Goal: Transaction & Acquisition: Purchase product/service

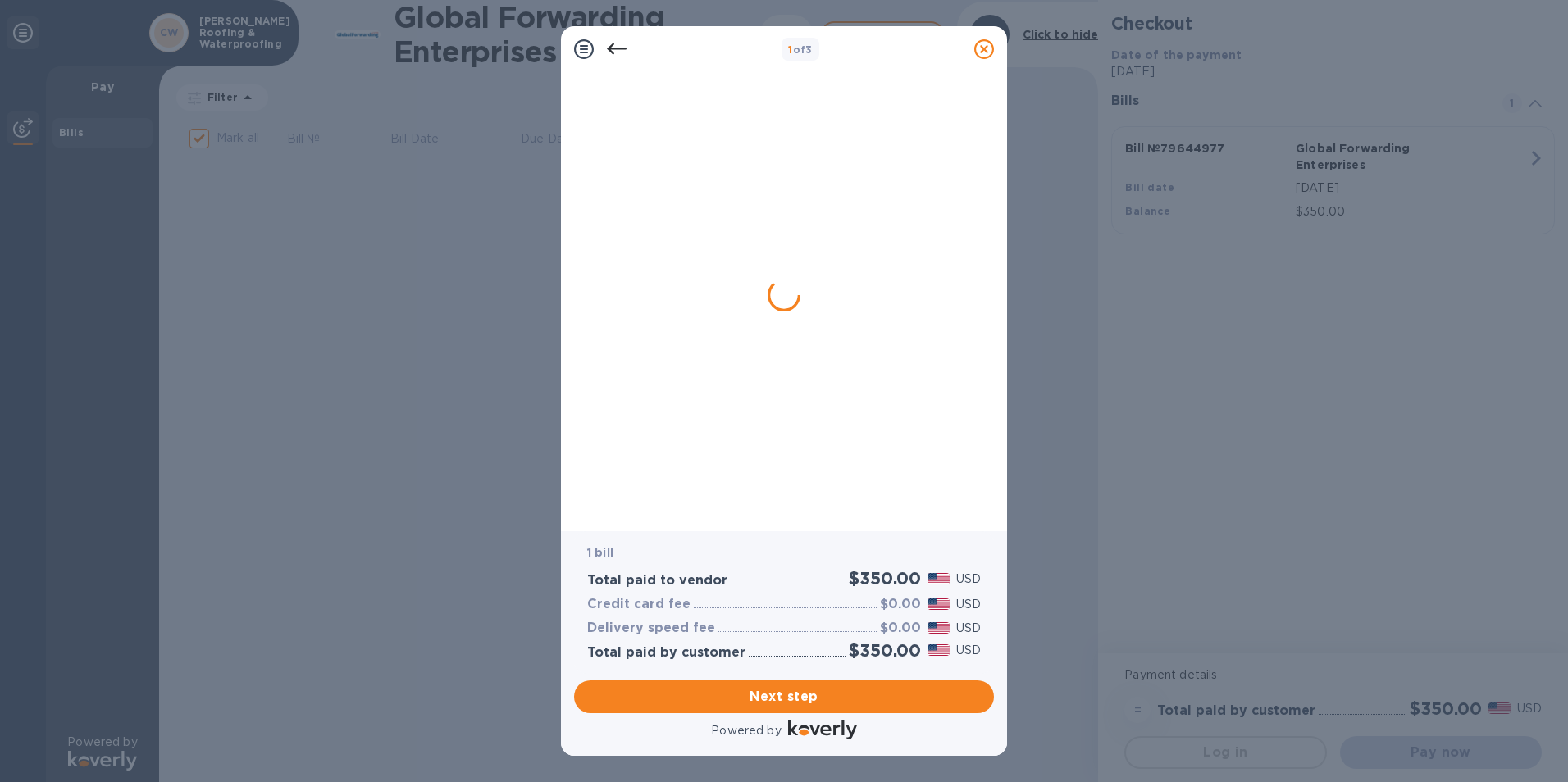
checkbox input "false"
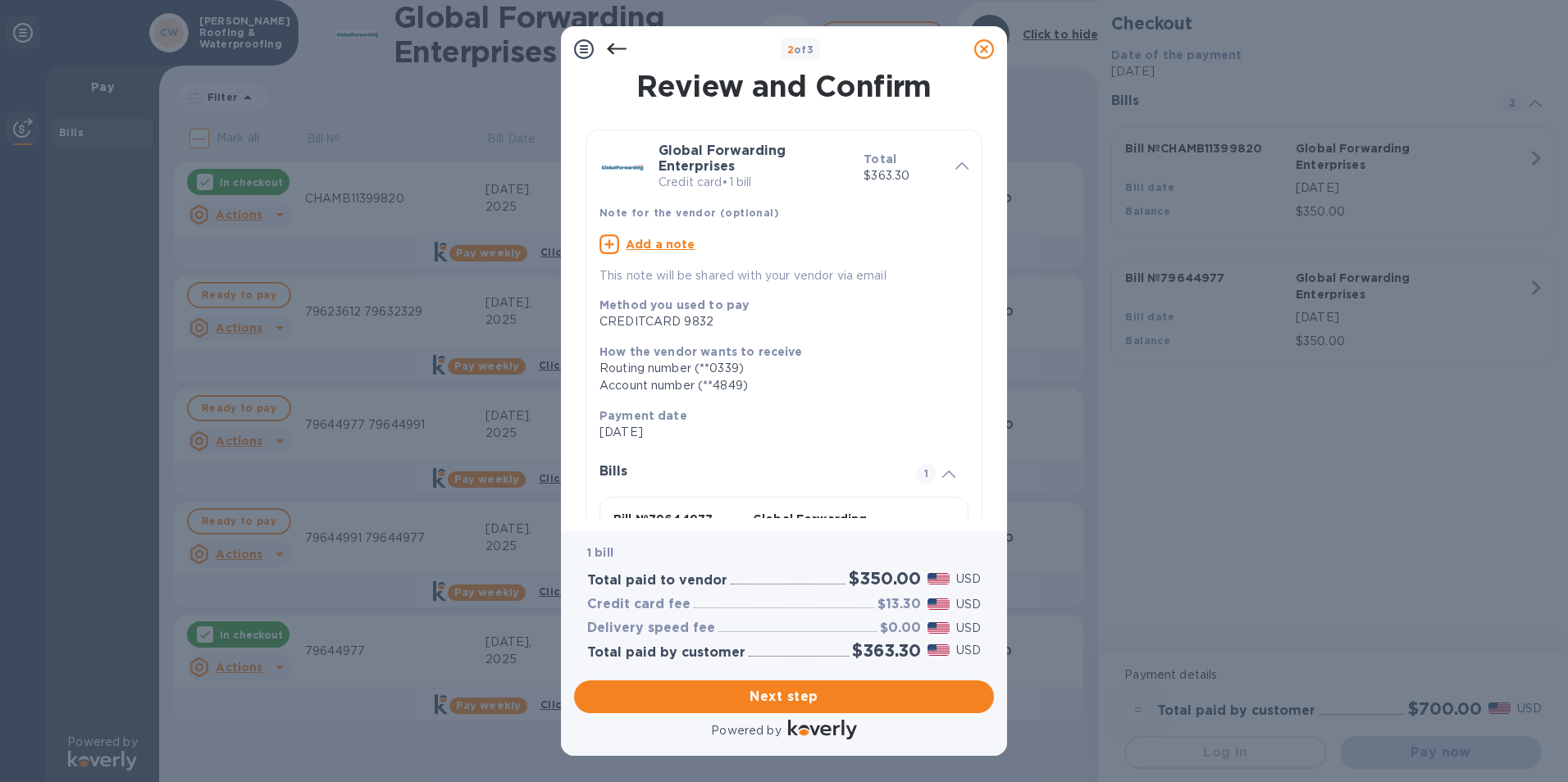
scroll to position [129, 0]
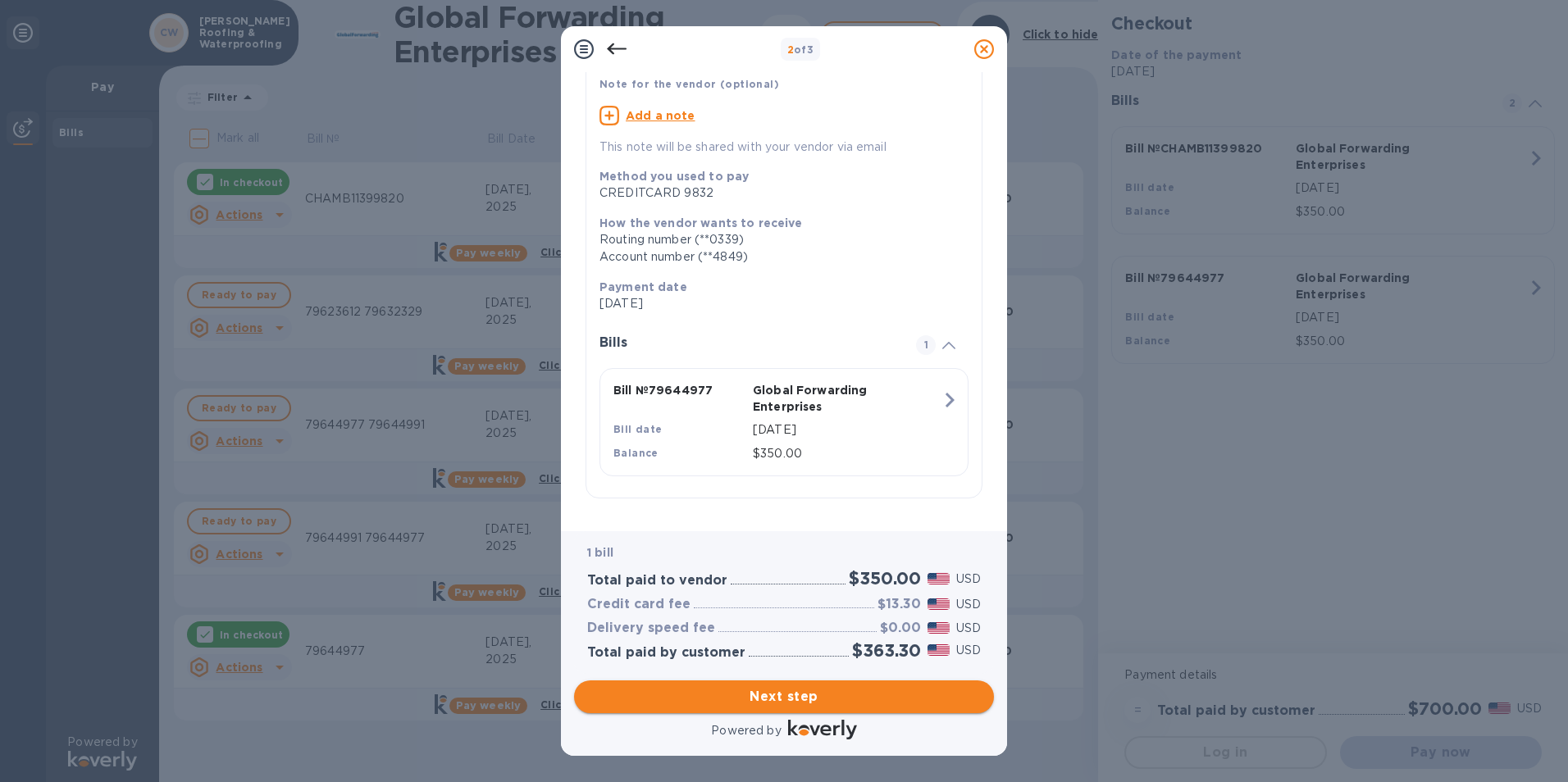
click at [819, 690] on span "Next step" at bounding box center [784, 697] width 393 height 20
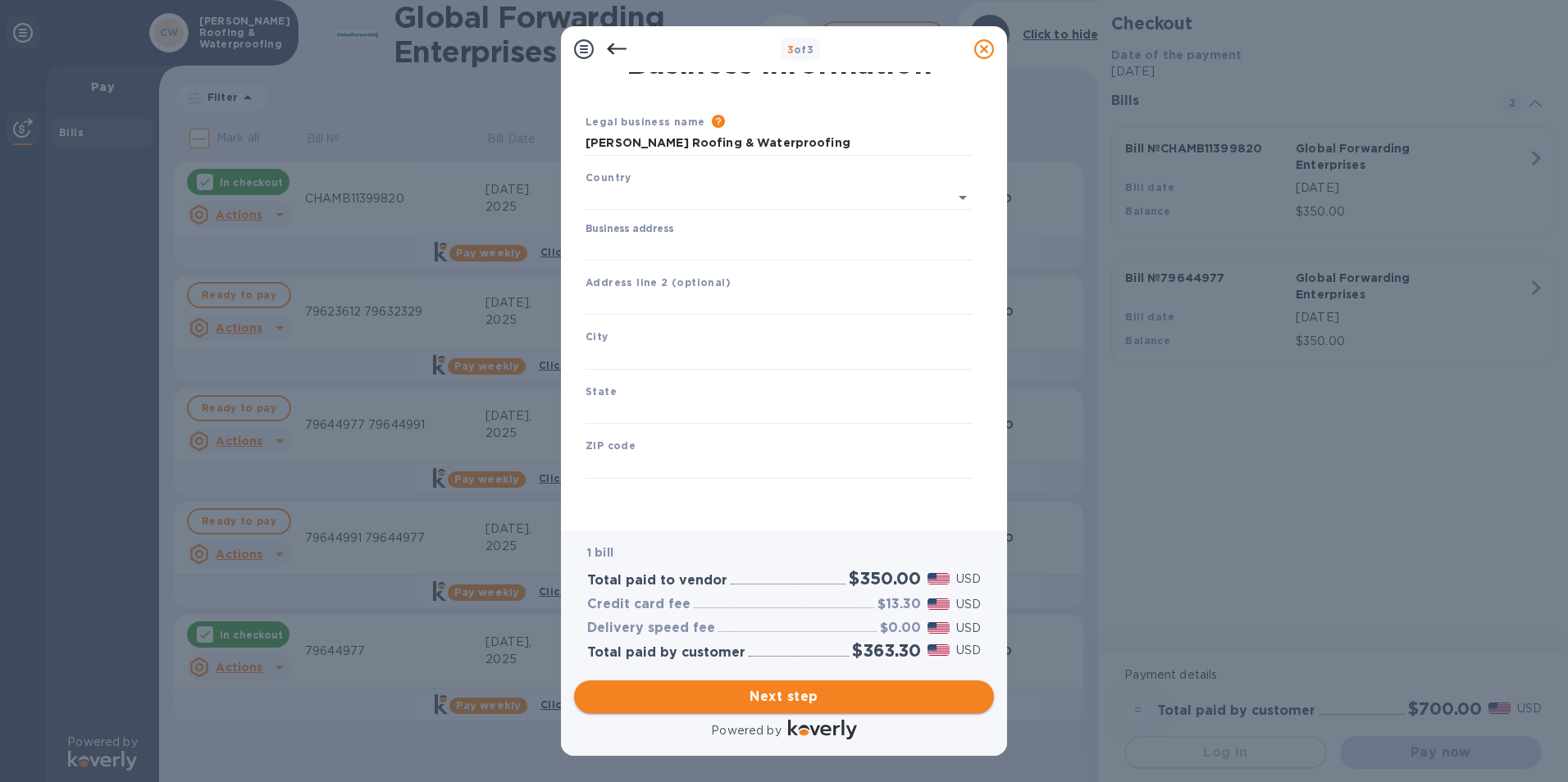
type input "[GEOGRAPHIC_DATA]"
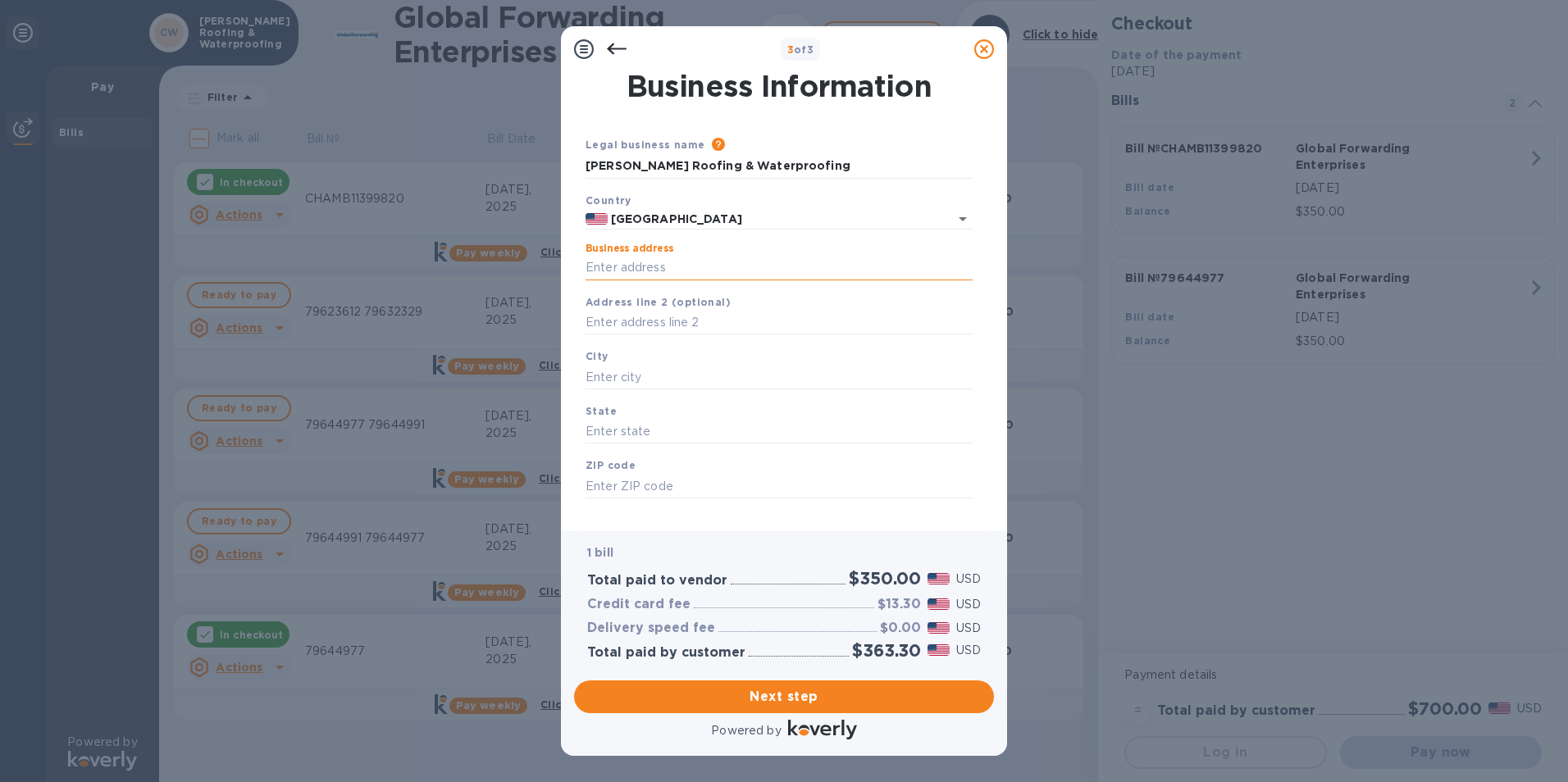
click at [781, 262] on input "Business address" at bounding box center [778, 268] width 387 height 25
type input "146 Industrial Drive"
type input "Cibolo"
type input "TX"
type input "78108"
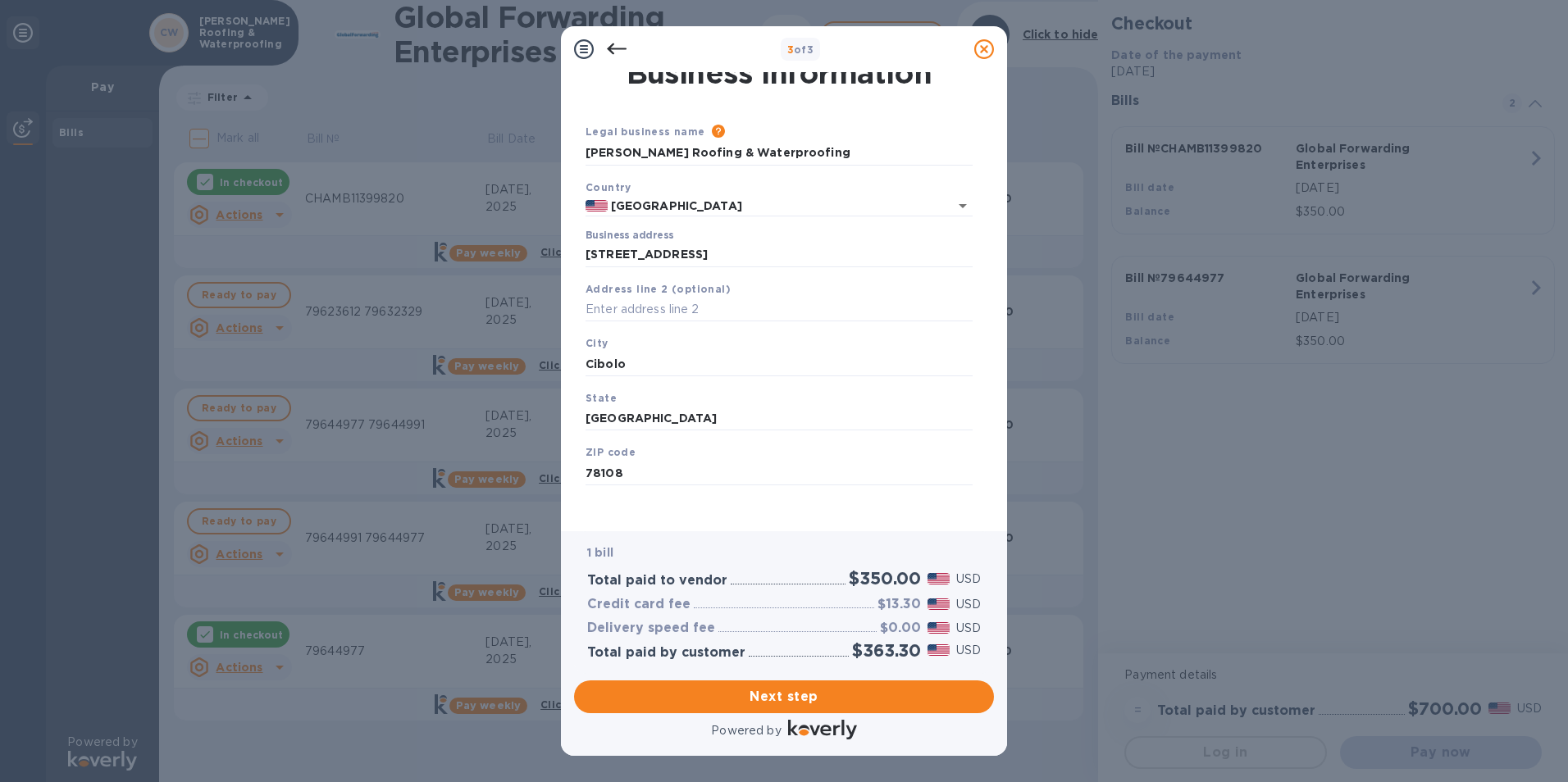
scroll to position [20, 0]
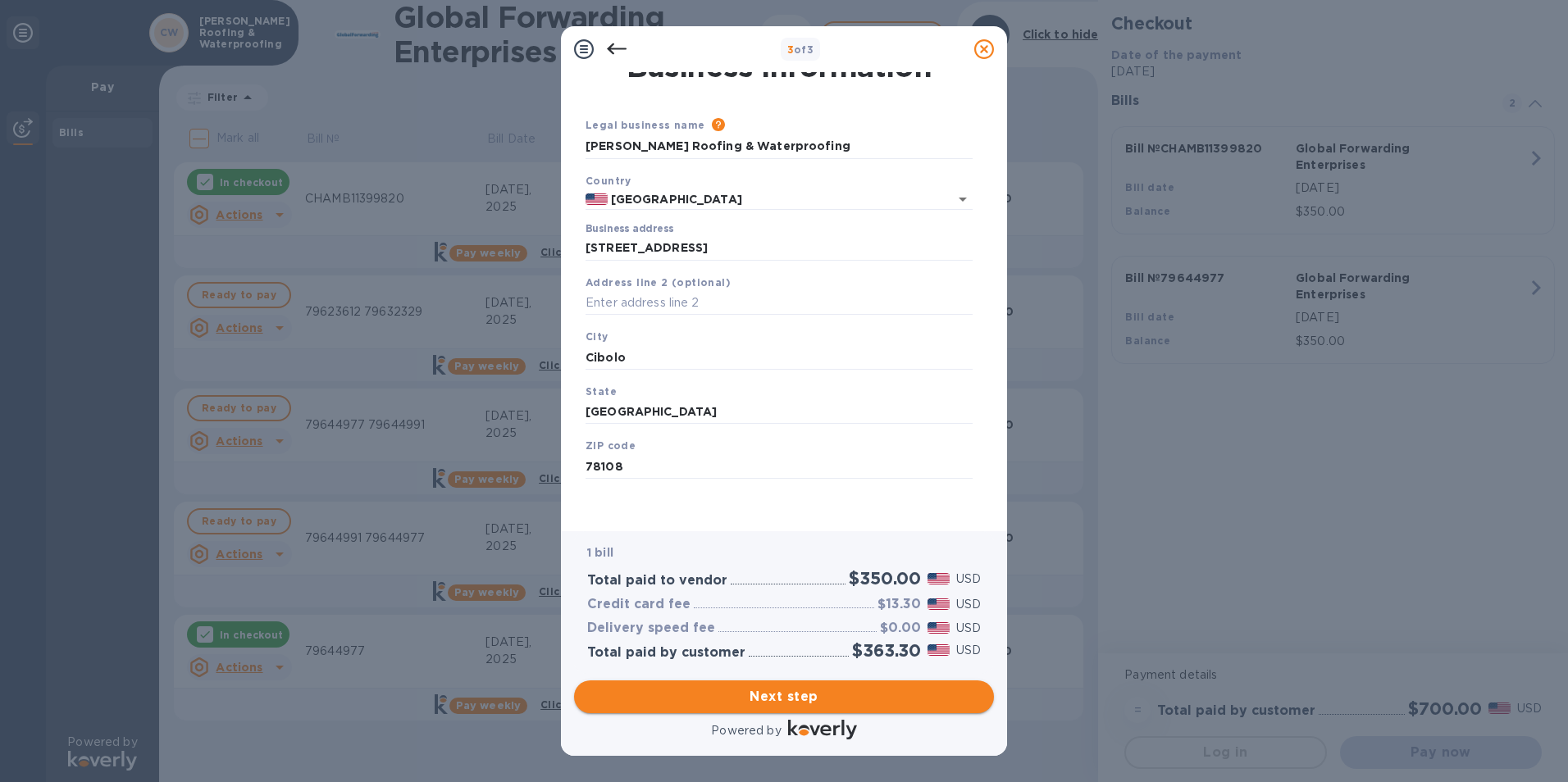
click at [782, 701] on span "Next step" at bounding box center [784, 697] width 393 height 20
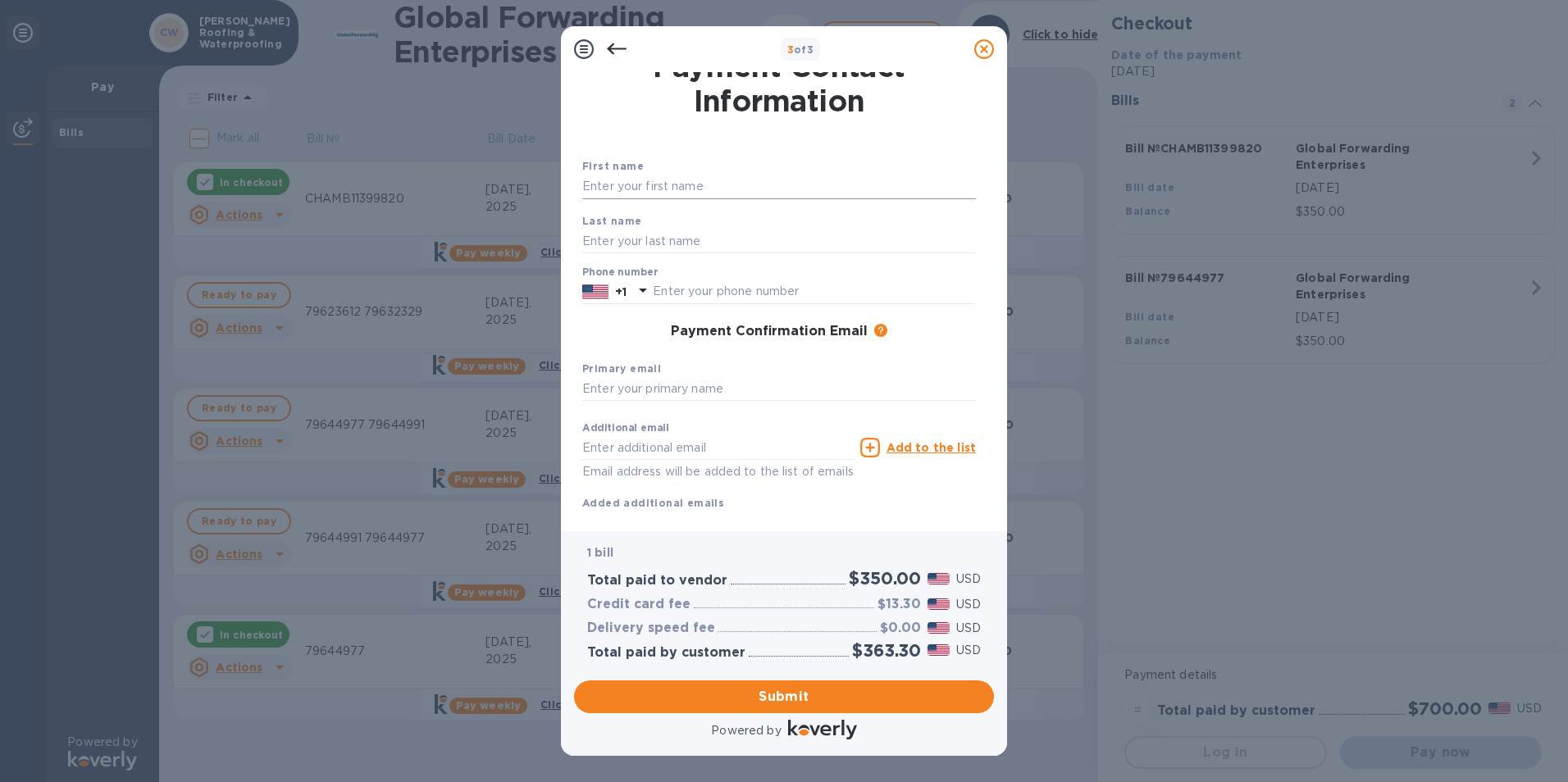
click at [710, 187] on input "text" at bounding box center [779, 187] width 393 height 25
type input "Oscar"
type input "Reyes"
click at [739, 288] on input "text" at bounding box center [814, 292] width 323 height 25
type input "2107013235"
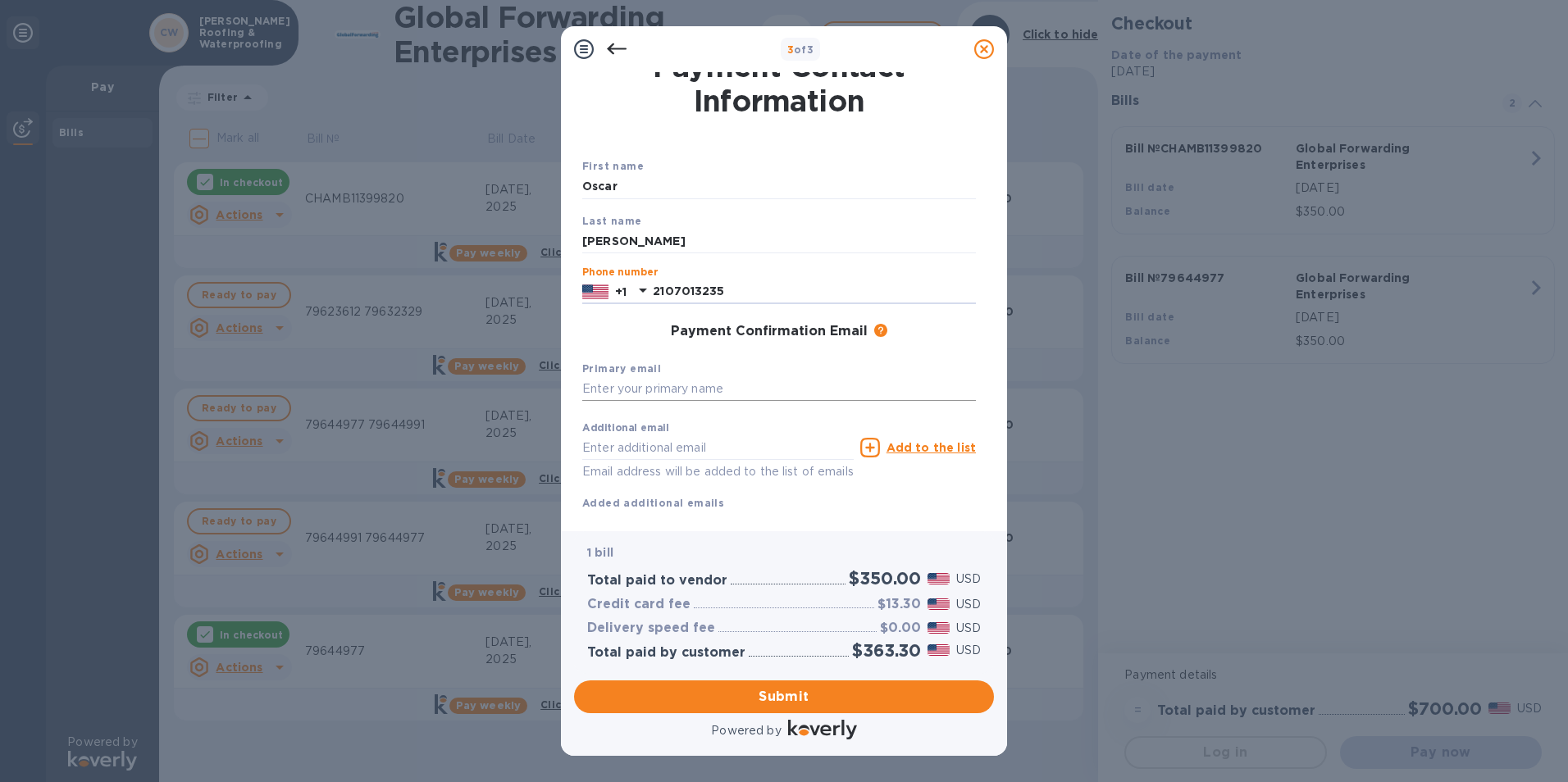
click at [776, 386] on input "text" at bounding box center [779, 389] width 393 height 25
type input "oreyes@chamberlinltd.com"
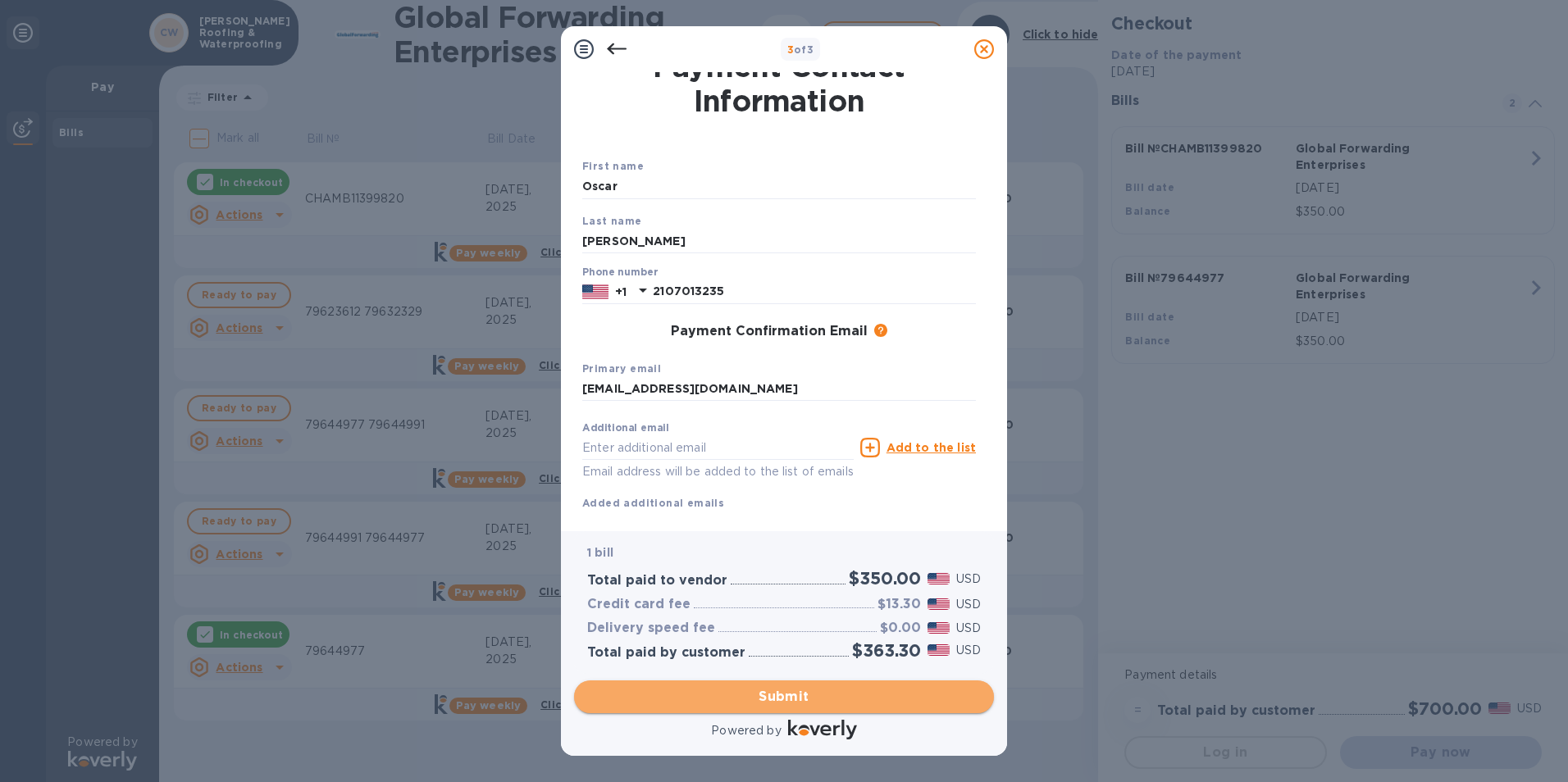
click at [794, 688] on span "Submit" at bounding box center [784, 697] width 393 height 20
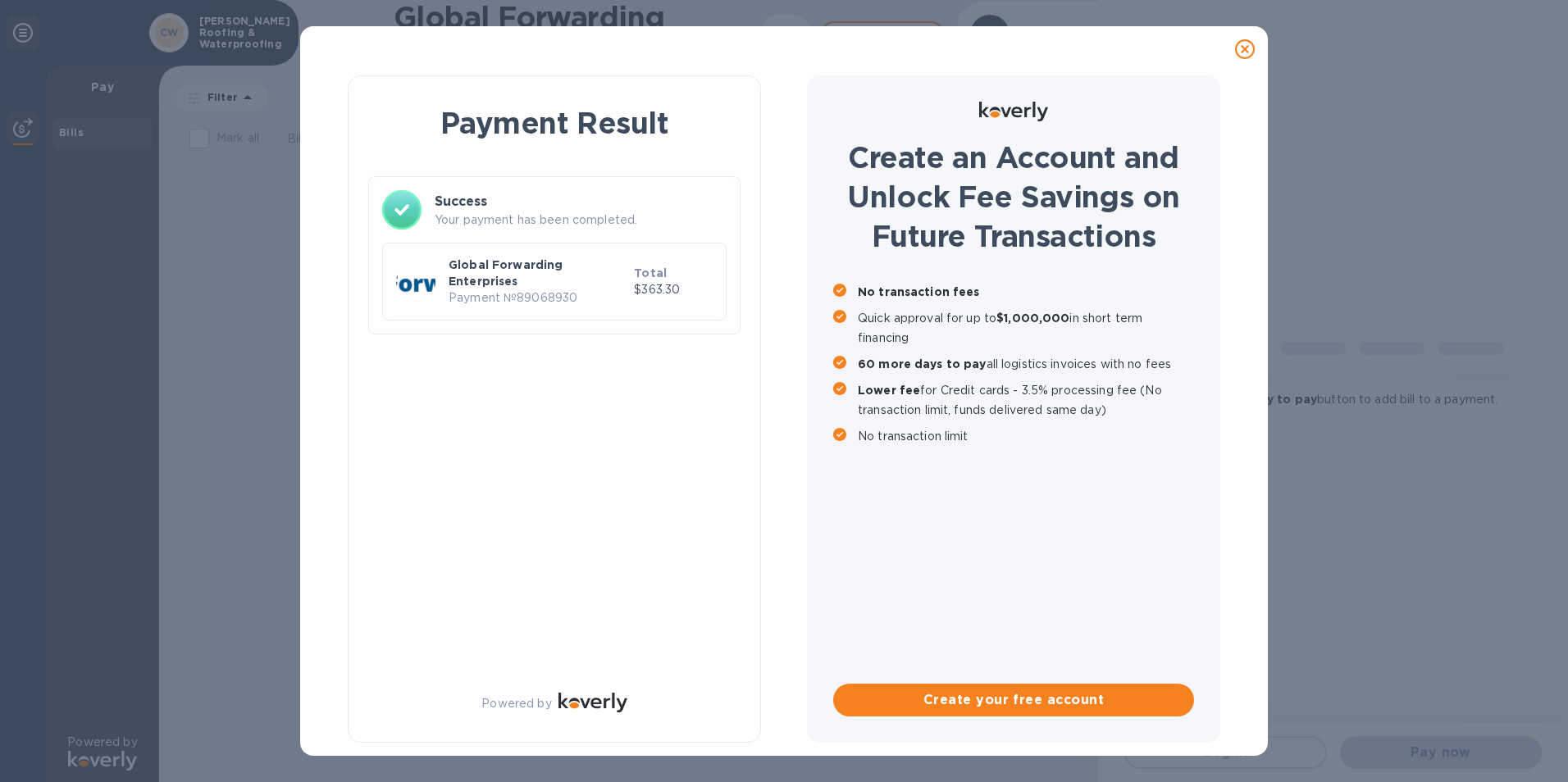
scroll to position [0, 0]
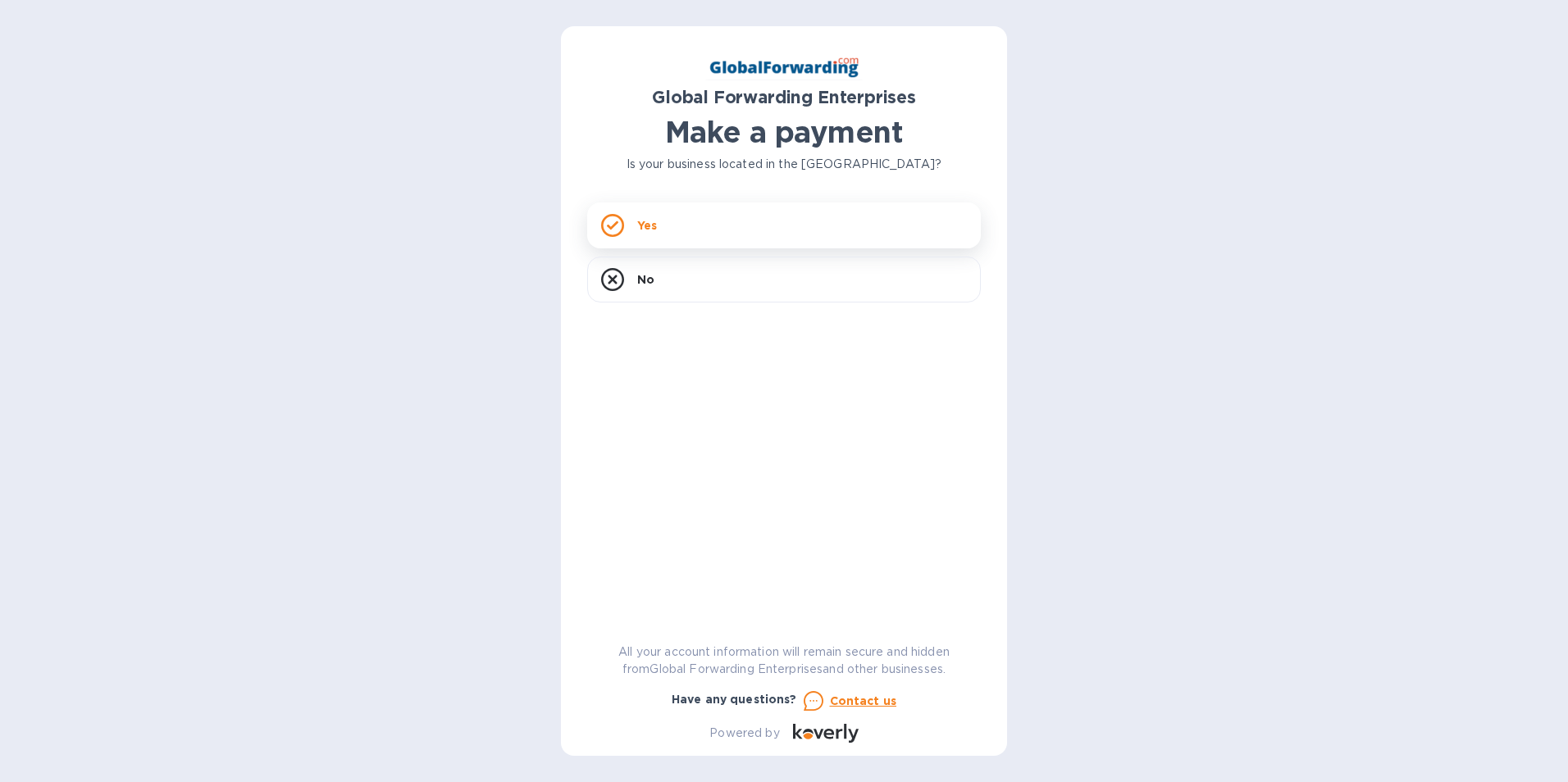
click at [731, 220] on div "Yes" at bounding box center [784, 225] width 393 height 46
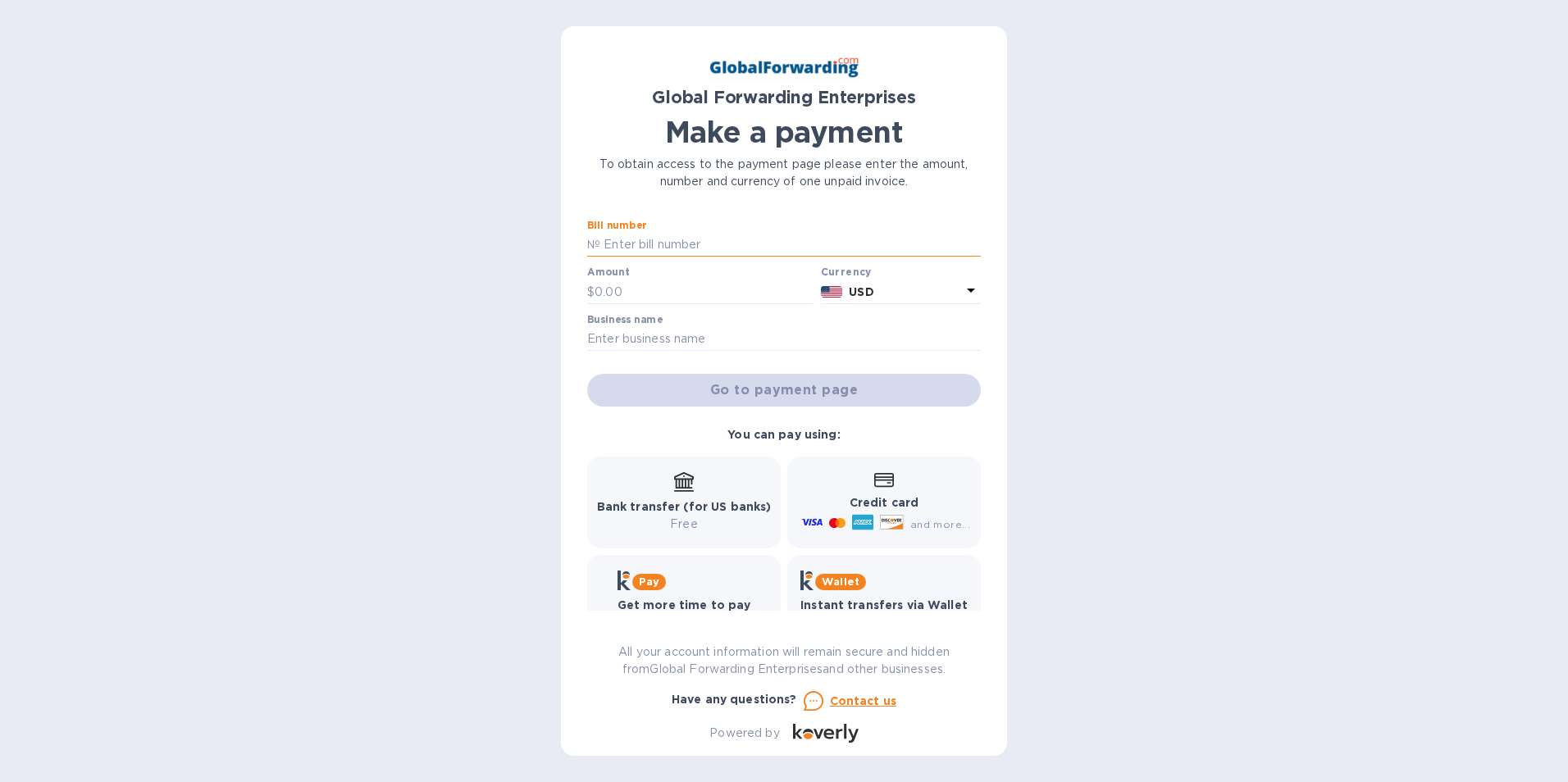
click at [741, 236] on input "text" at bounding box center [790, 245] width 380 height 25
type input "79644991"
click at [709, 293] on input "text" at bounding box center [704, 292] width 219 height 25
type input "350.00"
click at [709, 337] on input "text" at bounding box center [784, 339] width 393 height 25
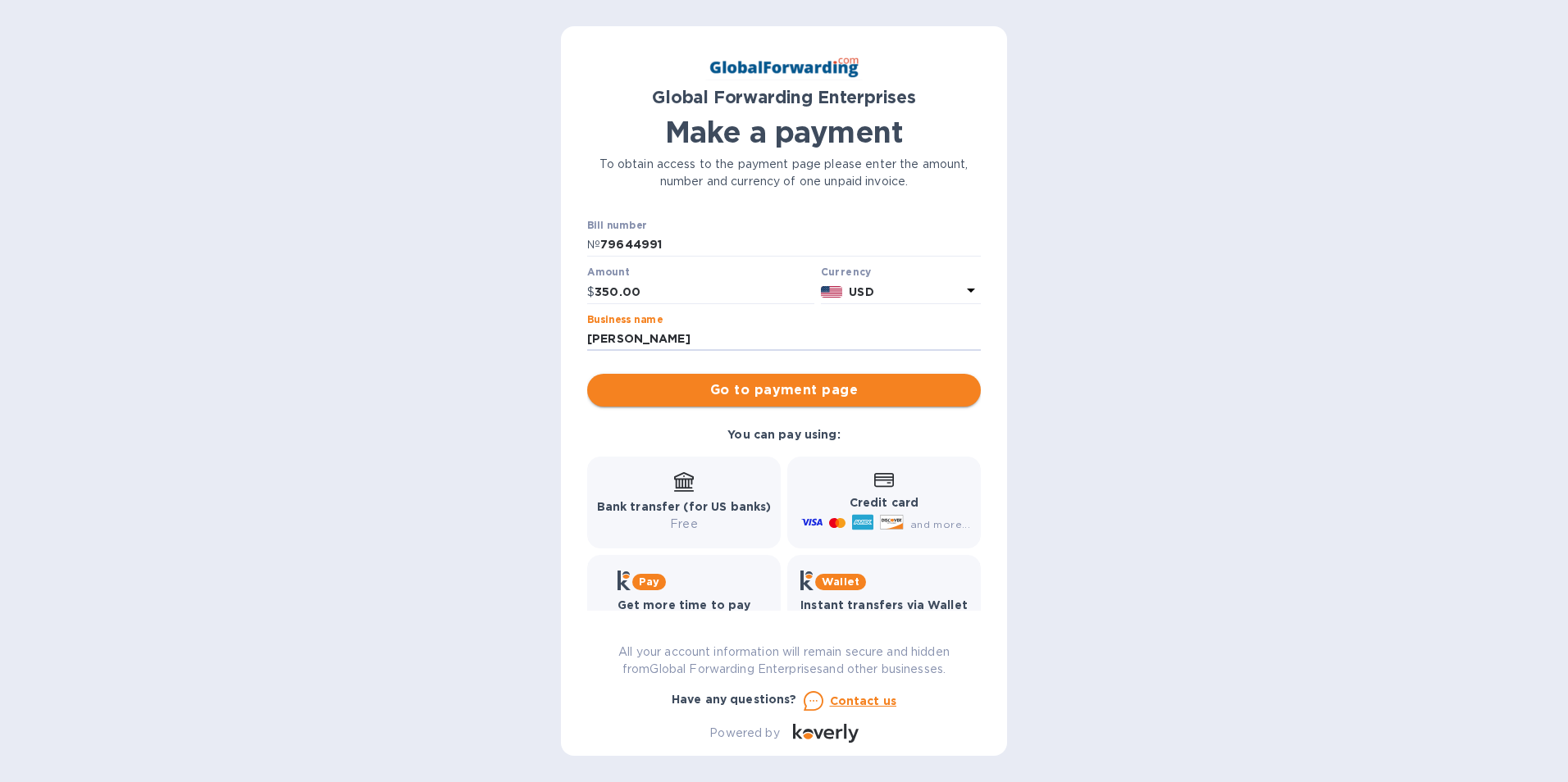
type input "[PERSON_NAME]"
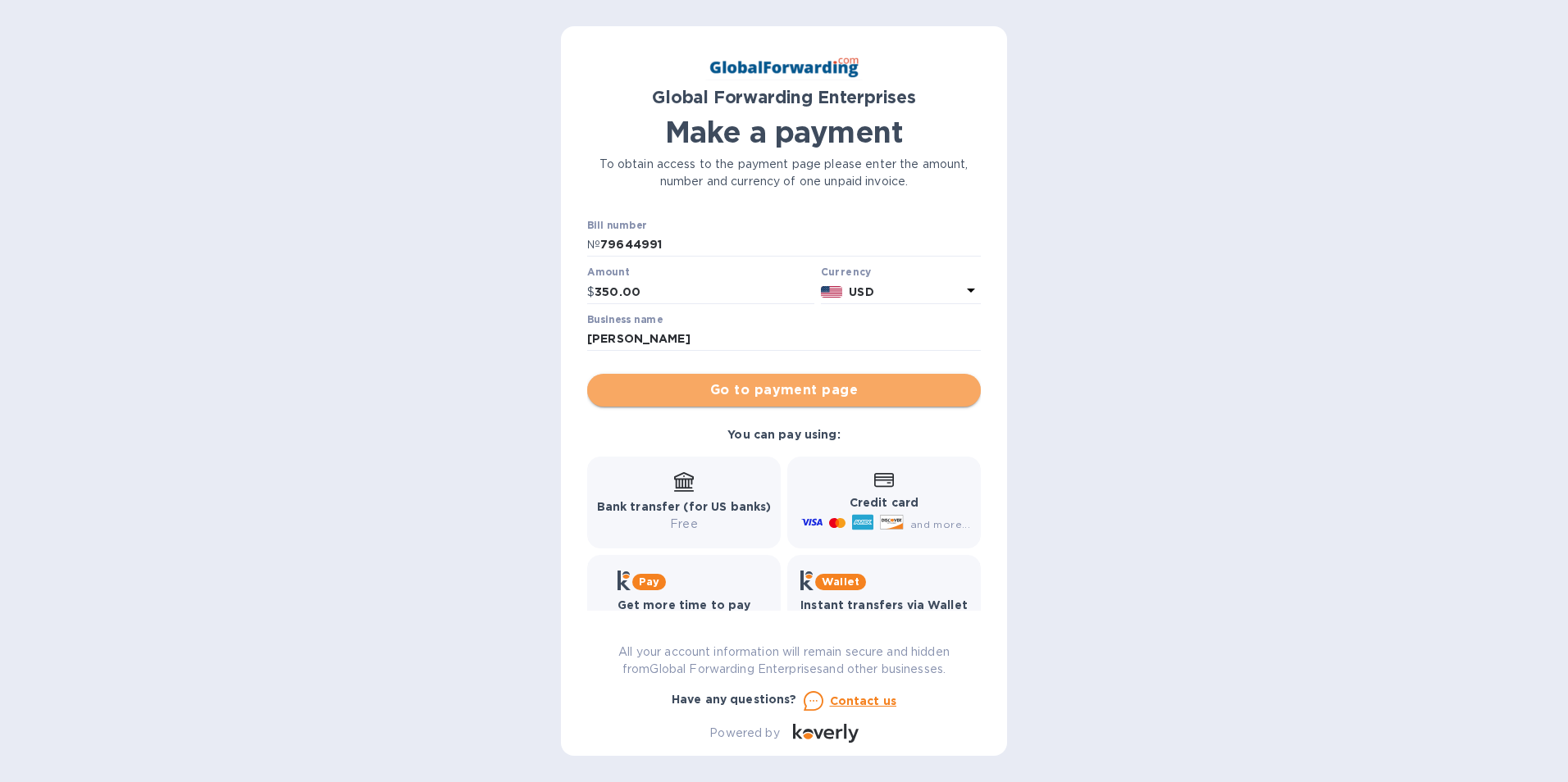
click at [956, 396] on span "Go to payment page" at bounding box center [784, 391] width 368 height 20
